Goal: Use online tool/utility: Utilize a website feature to perform a specific function

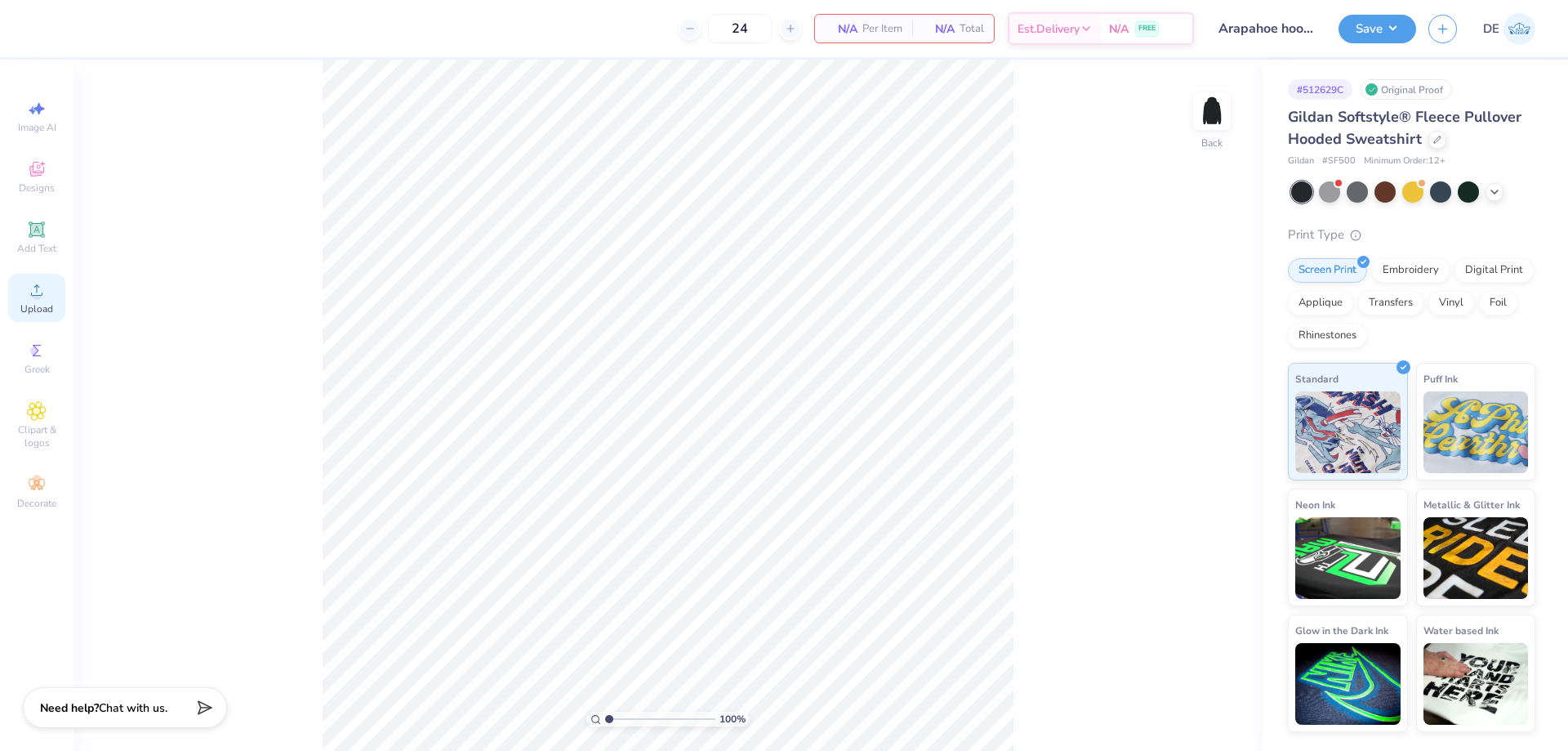
click at [27, 298] on icon at bounding box center [37, 289] width 20 height 20
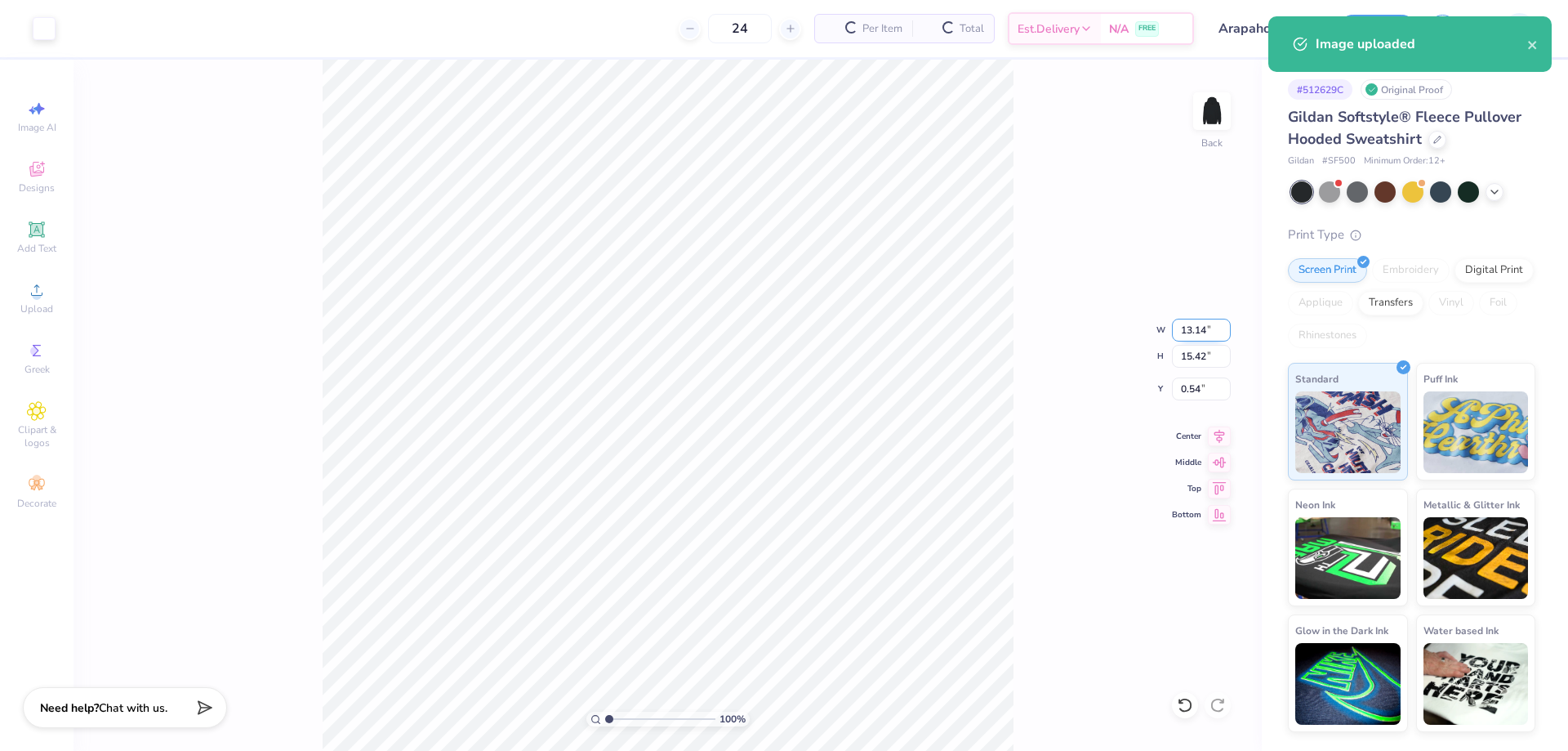
click at [1189, 330] on input "13.14" at bounding box center [1201, 330] width 59 height 23
type input "10.00"
type input "11.73"
type input "2.38"
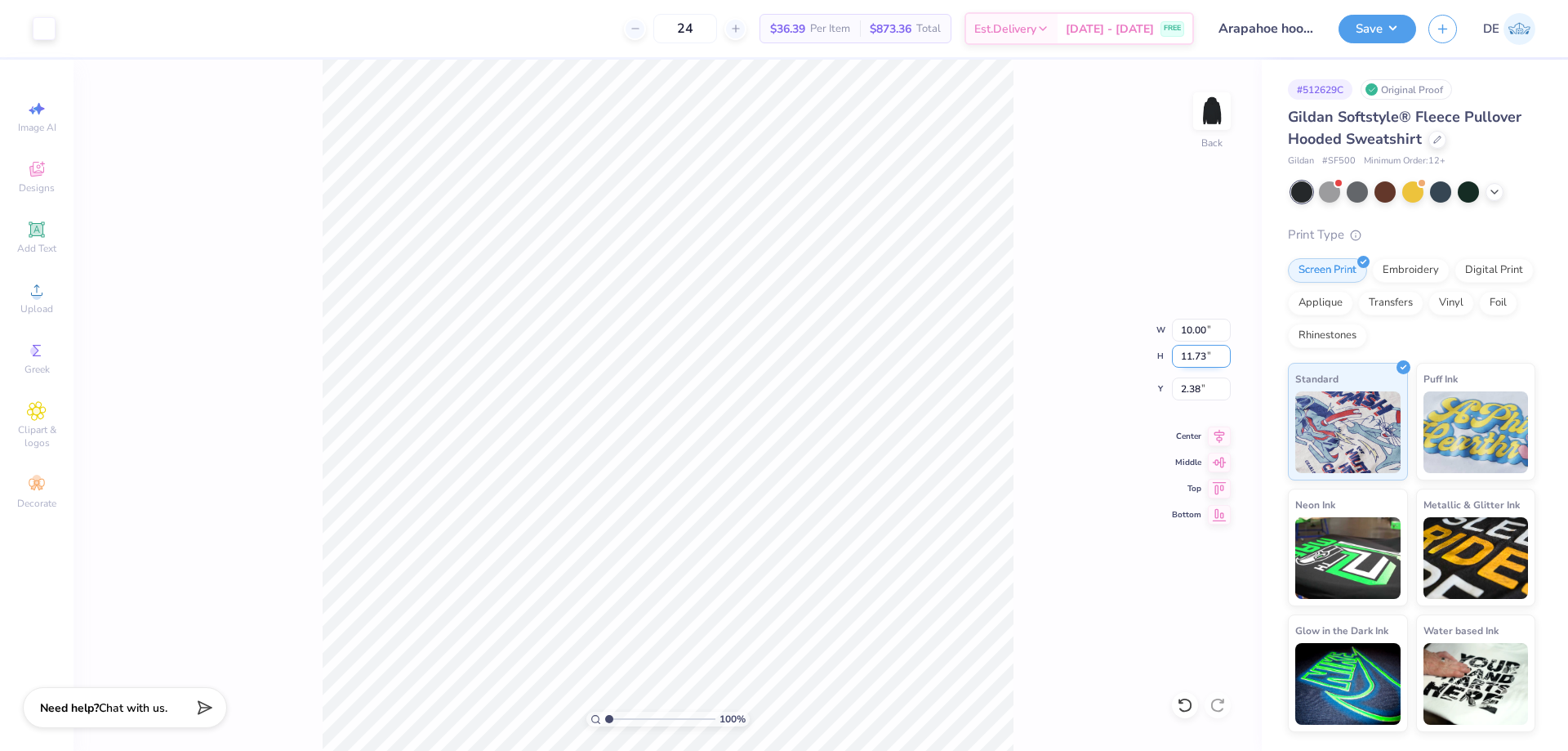
click at [1195, 362] on input "11.73" at bounding box center [1201, 356] width 59 height 23
type input "9"
type input "7.67"
type input "9.00"
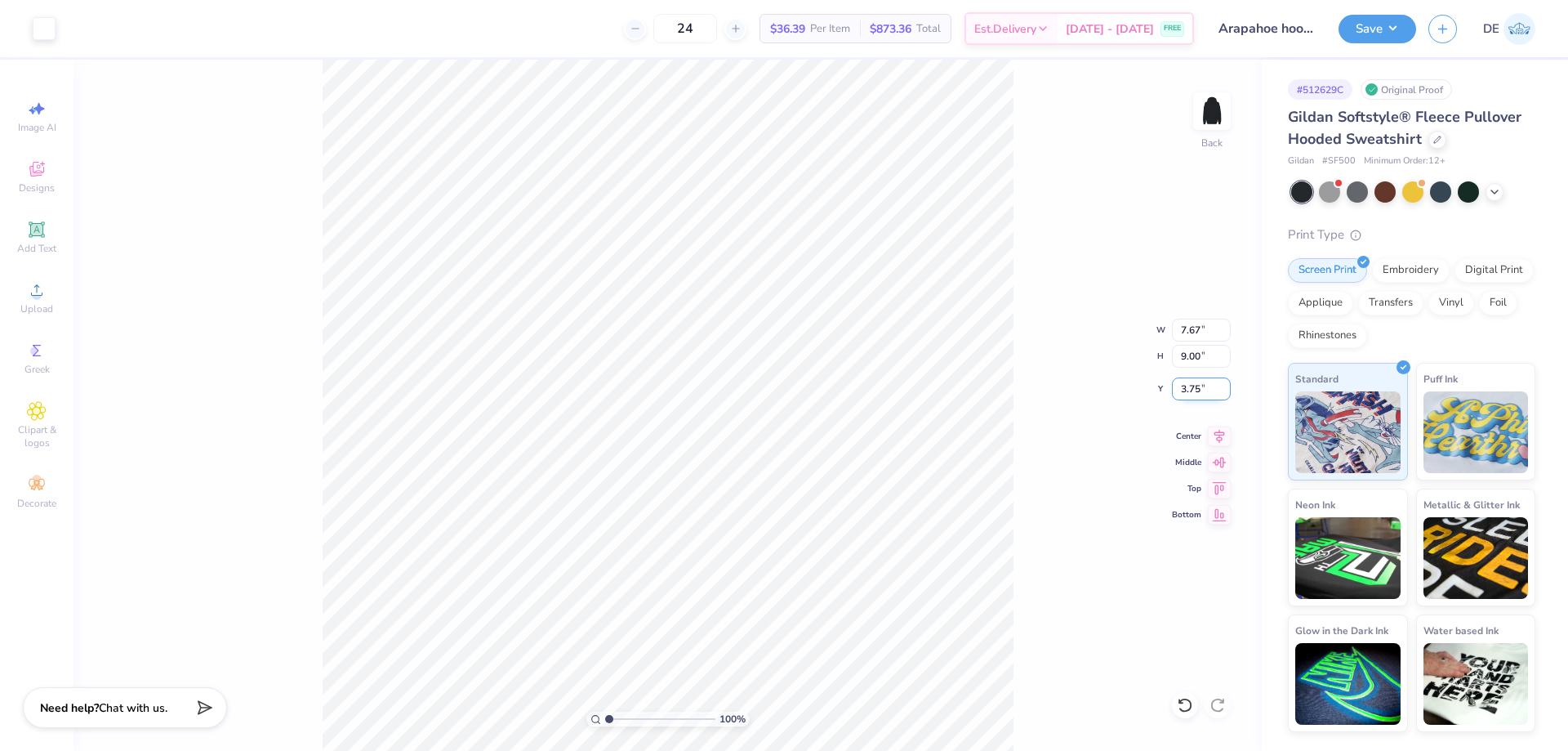
click at [1179, 395] on input "3.75" at bounding box center [1201, 389] width 59 height 23
type input "3.00"
click at [1176, 388] on input "3.00" at bounding box center [1201, 389] width 59 height 23
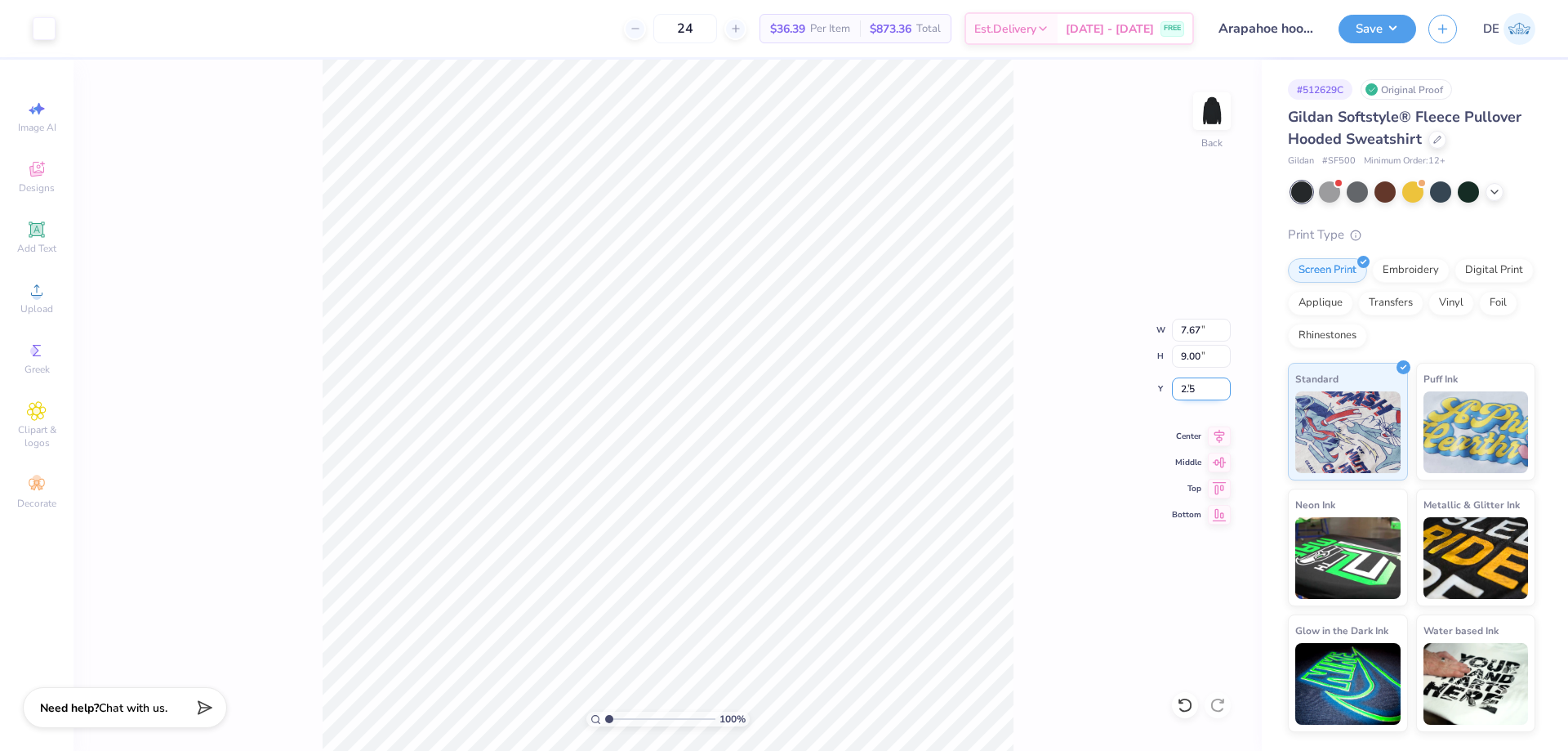
type input "2.50"
click at [1202, 123] on img at bounding box center [1211, 112] width 66 height 66
click at [39, 292] on circle at bounding box center [37, 296] width 9 height 9
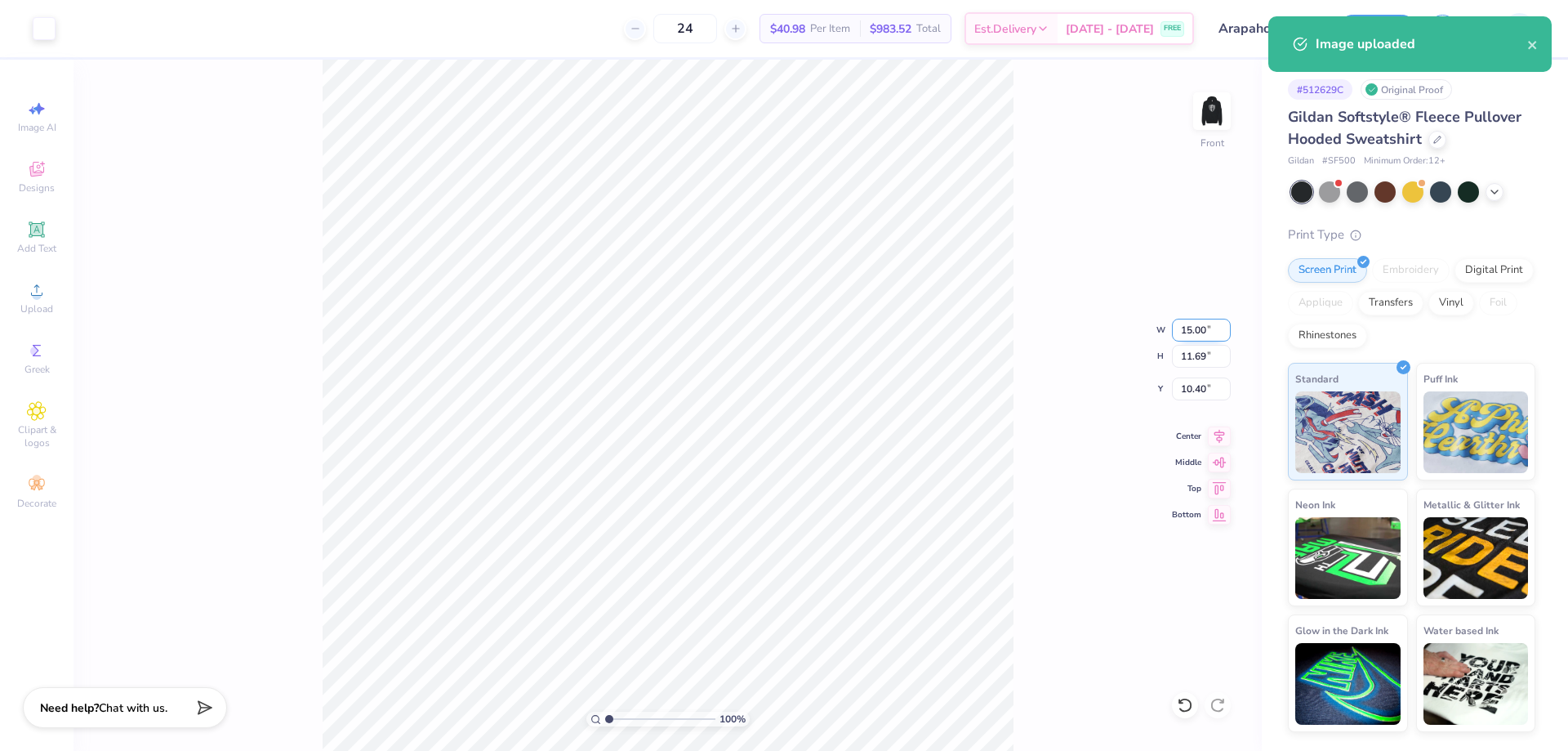
click at [1187, 333] on input "15.00" at bounding box center [1201, 330] width 59 height 23
type input "12.50"
type input "9.75"
click at [1180, 390] on input "11.38" at bounding box center [1201, 389] width 59 height 23
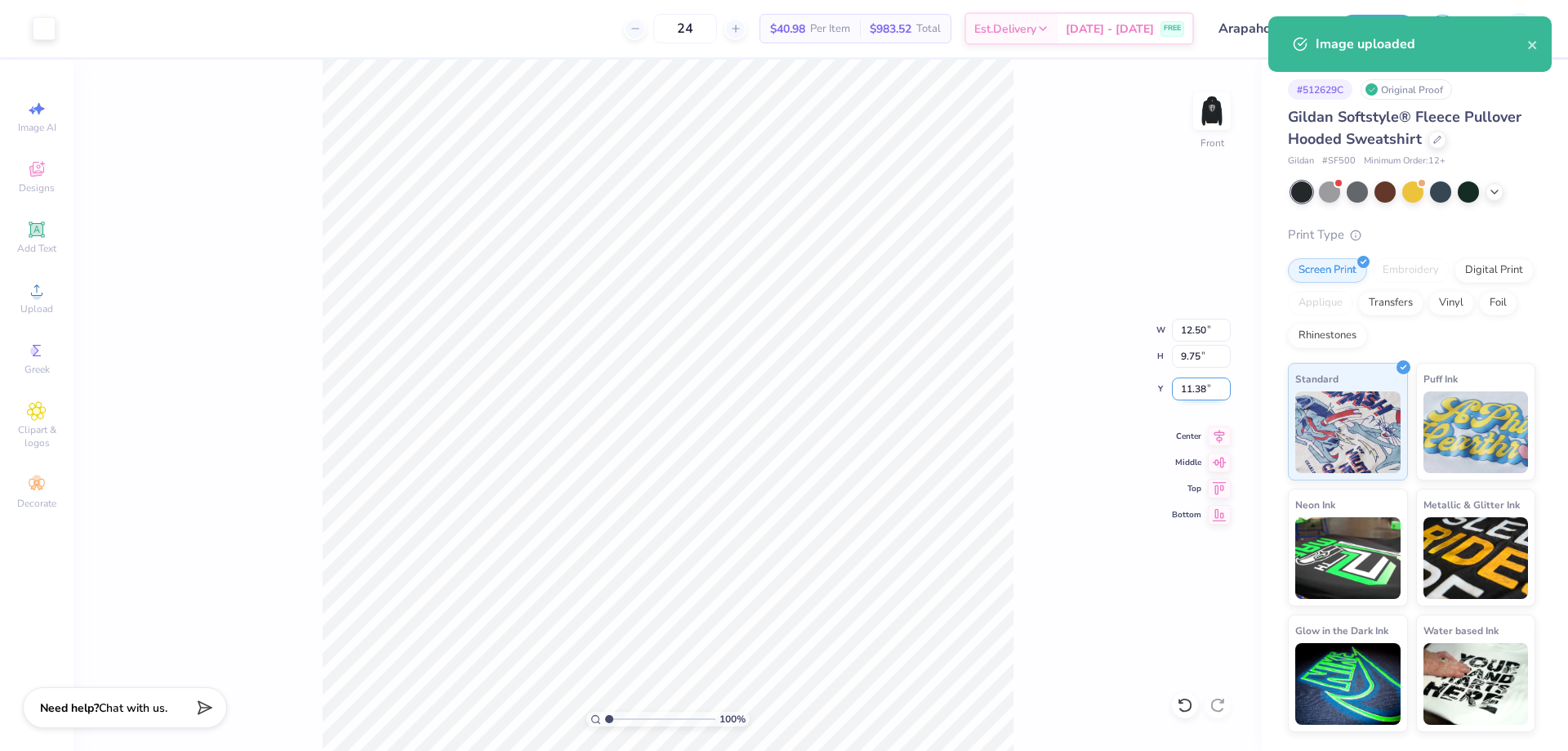
click at [1180, 390] on input "11.38" at bounding box center [1201, 389] width 59 height 23
type input "6.00"
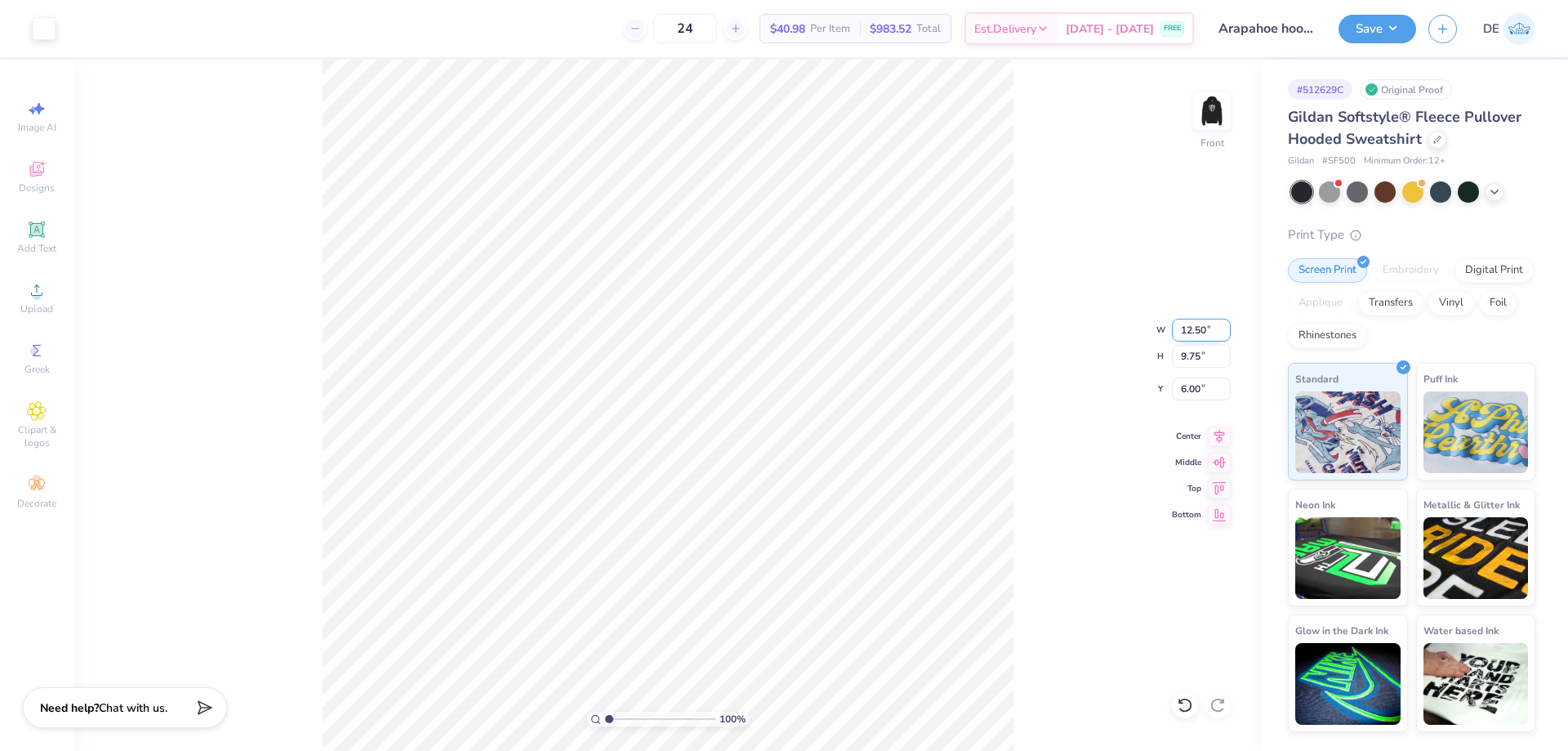
click at [1193, 337] on input "12.50" at bounding box center [1201, 330] width 59 height 23
type input "11.50"
type input "8.97"
type input "6.39"
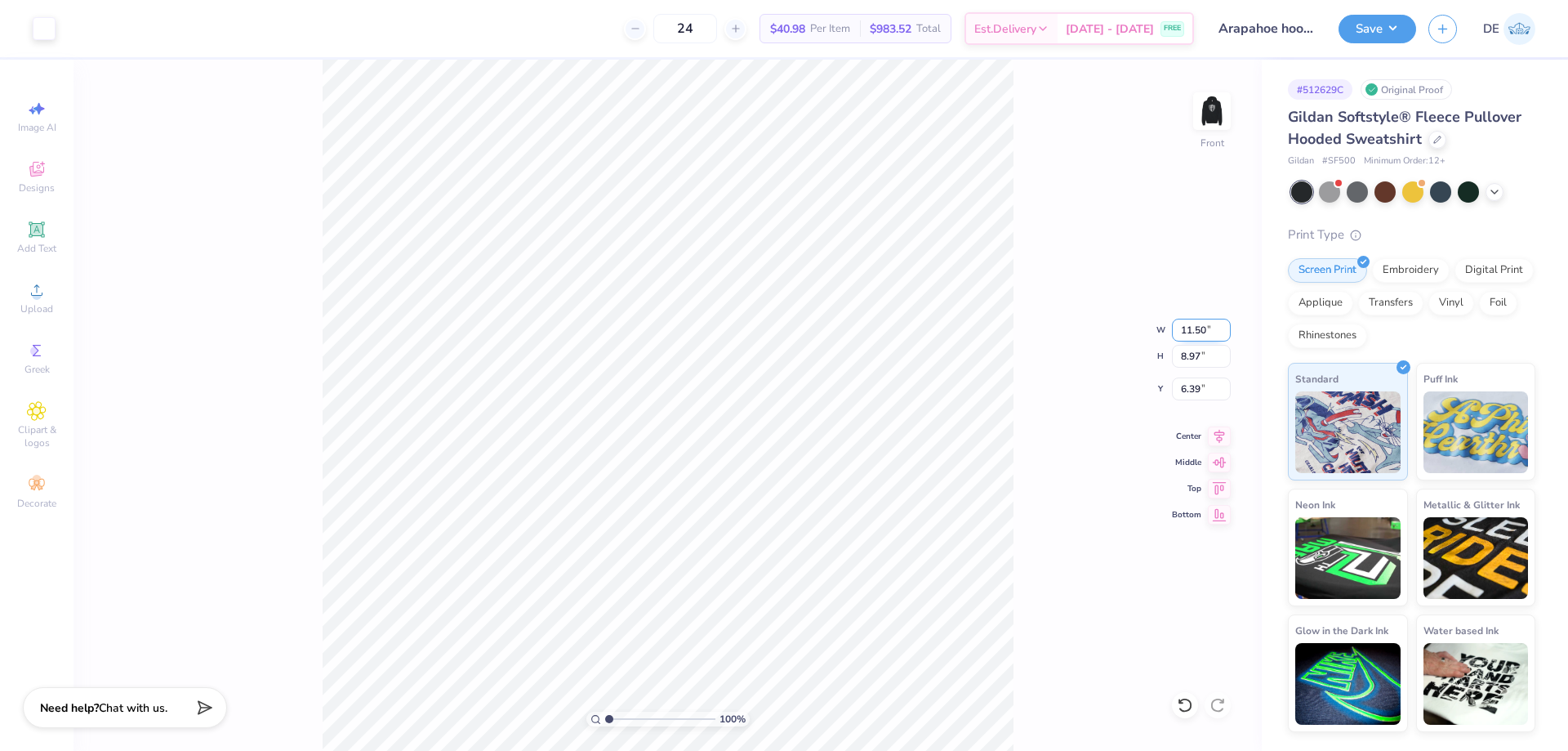
click at [1192, 335] on input "11.50" at bounding box center [1201, 330] width 59 height 23
type input "12.00"
type input "9.36"
click at [1174, 391] on input "6.19" at bounding box center [1201, 389] width 59 height 23
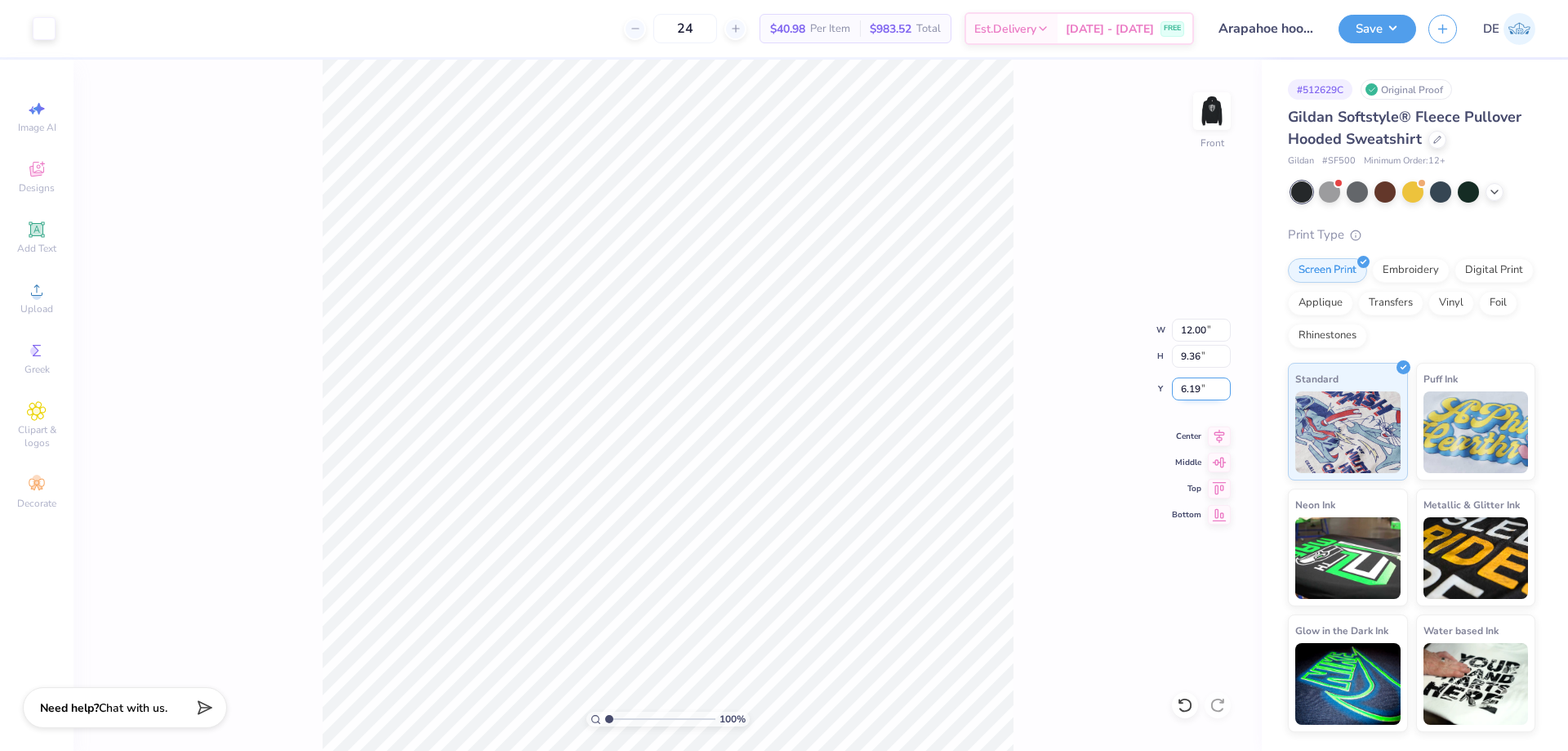
click at [1174, 391] on input "6.19" at bounding box center [1201, 389] width 59 height 23
type input "6.00"
click at [1368, 23] on button "Save" at bounding box center [1377, 26] width 78 height 28
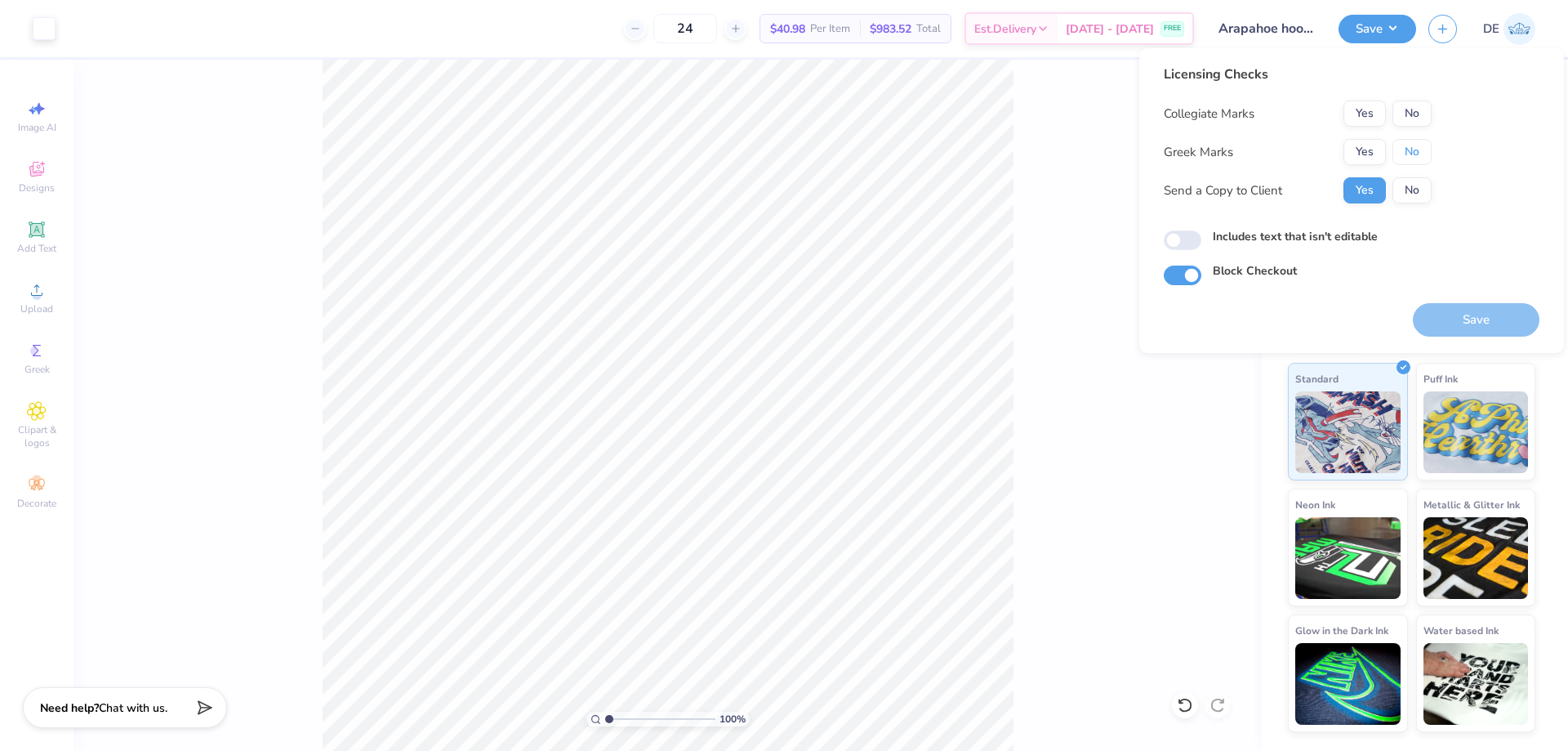
drag, startPoint x: 1417, startPoint y: 145, endPoint x: 1408, endPoint y: 127, distance: 20.1
click at [1416, 145] on button "No" at bounding box center [1411, 152] width 39 height 26
click at [1481, 332] on button "Save" at bounding box center [1475, 320] width 127 height 34
